Goal: Task Accomplishment & Management: Manage account settings

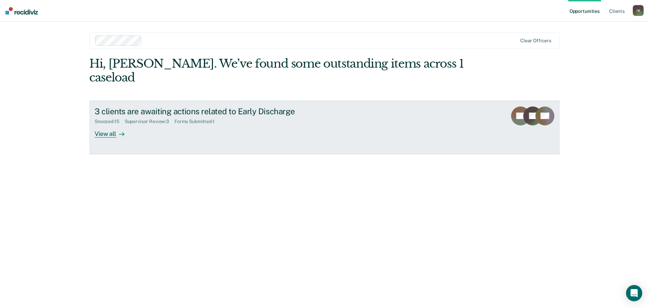
click at [98, 124] on div "View all" at bounding box center [114, 130] width 38 height 13
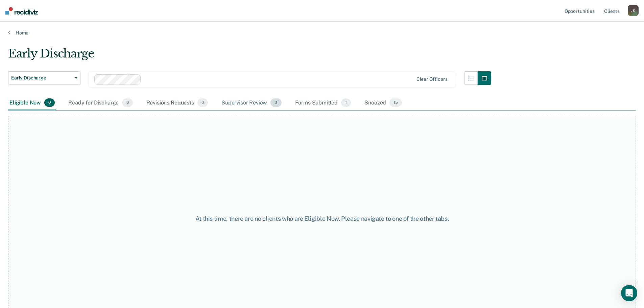
click at [255, 100] on div "Supervisor Review 3" at bounding box center [251, 103] width 63 height 15
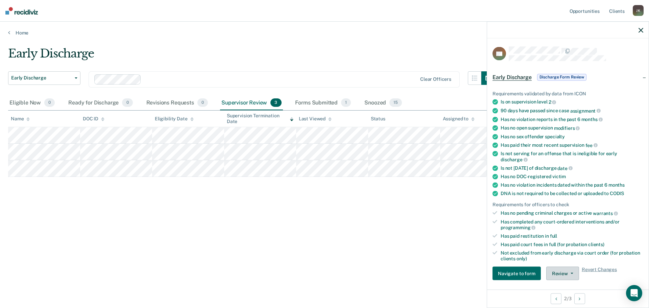
click at [566, 272] on button "Review" at bounding box center [562, 274] width 33 height 14
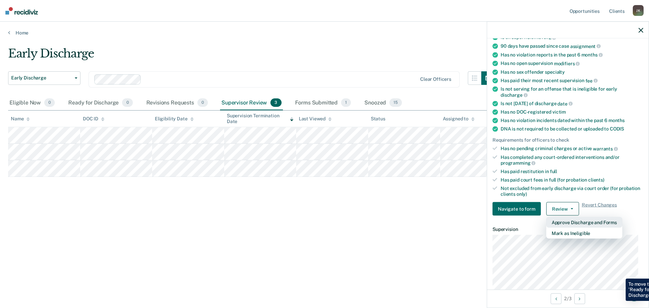
scroll to position [70, 0]
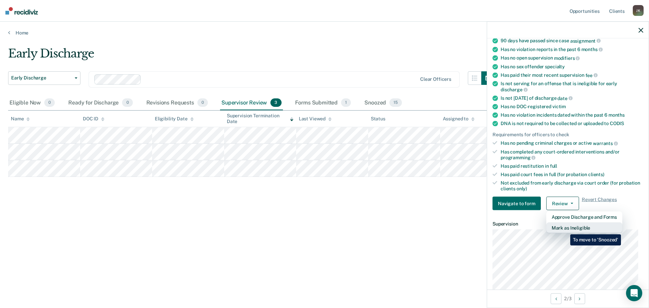
click at [565, 229] on button "Mark as Ineligible" at bounding box center [584, 227] width 76 height 11
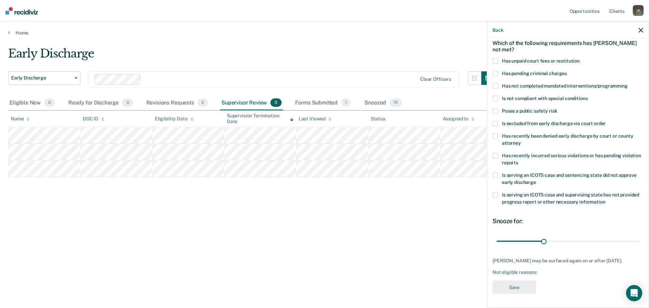
scroll to position [37, 0]
drag, startPoint x: 543, startPoint y: 236, endPoint x: 522, endPoint y: 240, distance: 21.0
click at [522, 240] on input "range" at bounding box center [568, 241] width 143 height 12
click at [496, 83] on span at bounding box center [495, 85] width 5 height 5
click at [628, 83] on input "Has not completed mandated interventions/programming" at bounding box center [628, 83] width 0 height 0
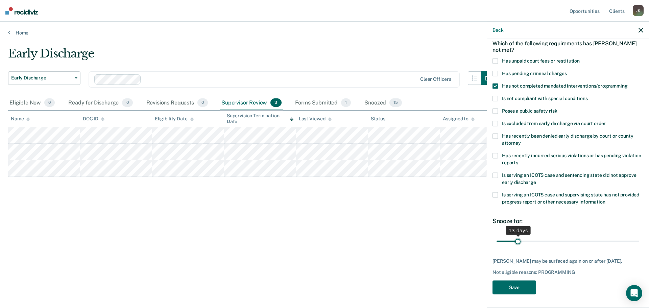
drag, startPoint x: 523, startPoint y: 236, endPoint x: 518, endPoint y: 237, distance: 5.8
click at [518, 237] on input "range" at bounding box center [568, 241] width 143 height 12
drag, startPoint x: 518, startPoint y: 237, endPoint x: 522, endPoint y: 237, distance: 4.4
type input "16"
click at [522, 237] on input "range" at bounding box center [568, 241] width 143 height 12
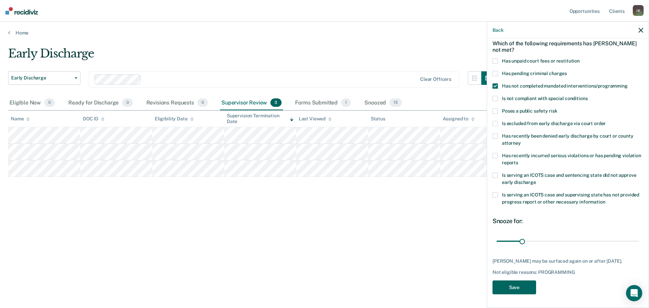
click at [502, 287] on button "Save" at bounding box center [515, 287] width 44 height 14
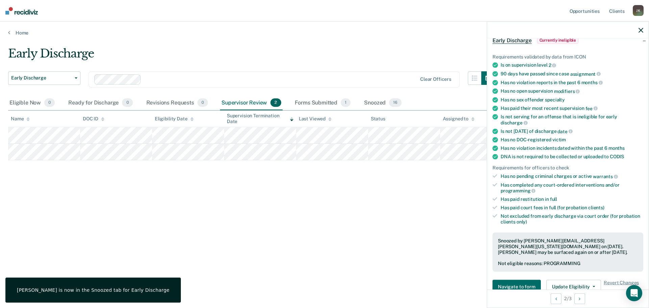
click at [640, 28] on icon "button" at bounding box center [641, 30] width 5 height 5
